Goal: Task Accomplishment & Management: Manage account settings

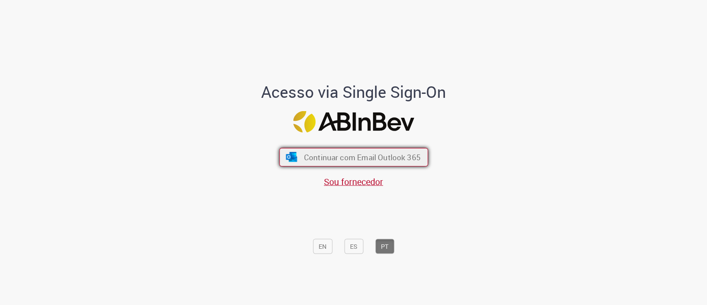
click at [302, 151] on button "Continuar com Email Outlook 365" at bounding box center [353, 157] width 149 height 19
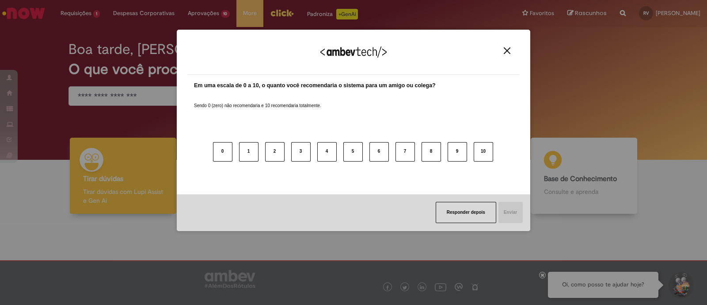
click at [510, 52] on img "Close" at bounding box center [507, 50] width 7 height 7
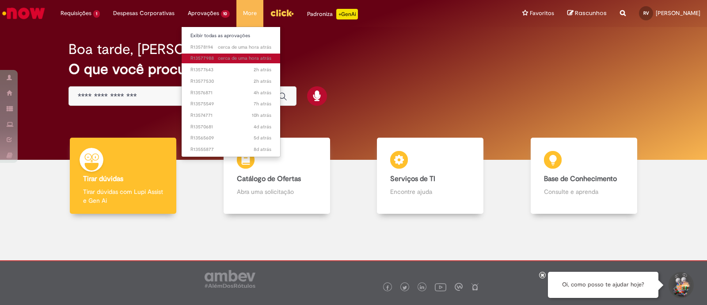
click at [206, 54] on link "cerca de uma hora atrás cerca de uma hora atrás R13577988" at bounding box center [231, 58] width 99 height 10
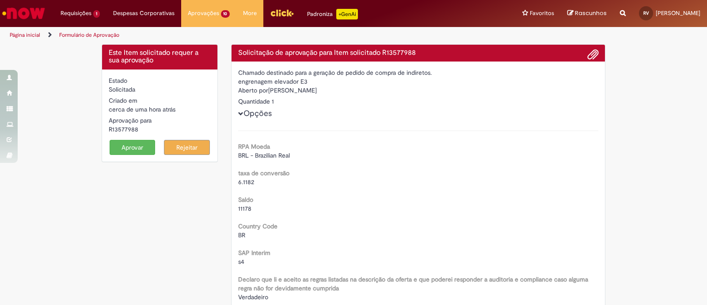
click at [122, 142] on button "Aprovar" at bounding box center [133, 147] width 46 height 15
